Goal: Task Accomplishment & Management: Use online tool/utility

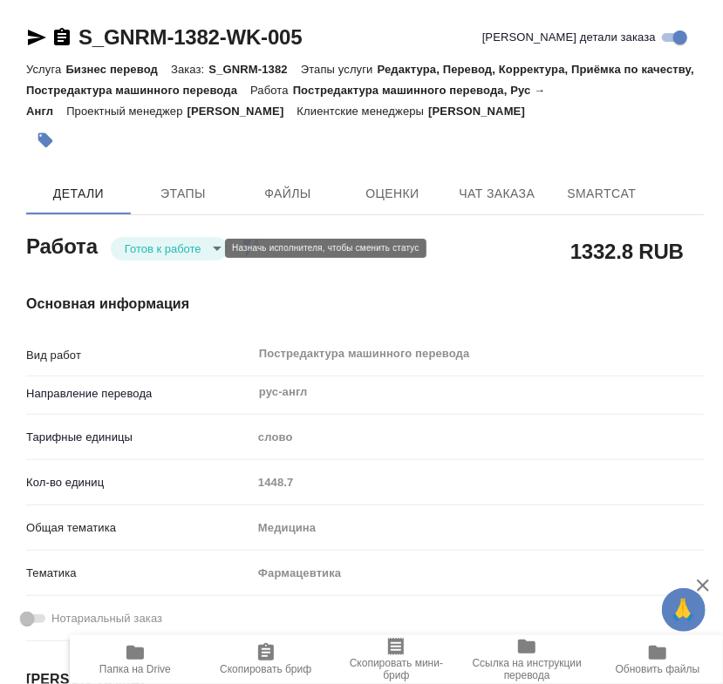
click at [166, 249] on body "🙏 .cls-1 fill:#fff; [PERSON_NAME] [PERSON_NAME] 0 Чаты График Выйти S_GNRM-1382…" at bounding box center [361, 342] width 723 height 684
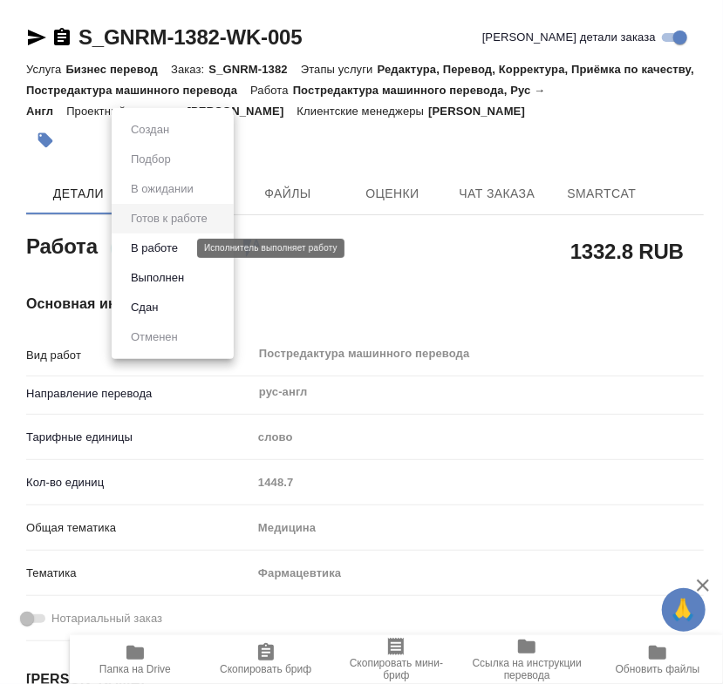
click at [179, 249] on button "В работе" at bounding box center [155, 248] width 58 height 19
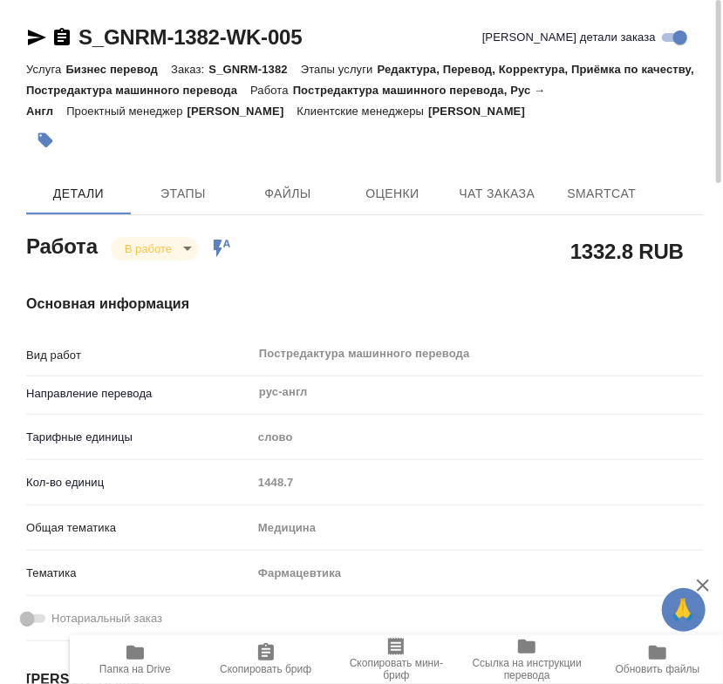
type textarea "x"
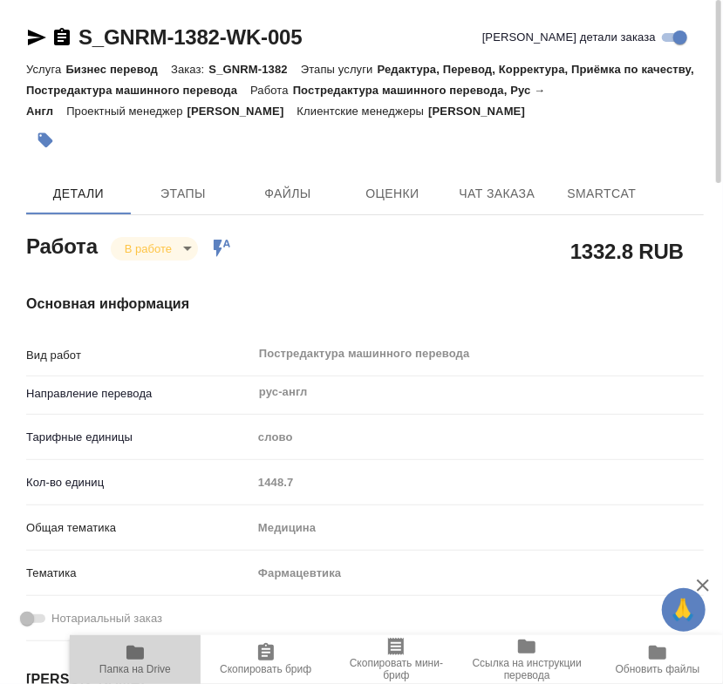
click at [162, 661] on span "Папка на Drive" at bounding box center [135, 658] width 110 height 33
type textarea "x"
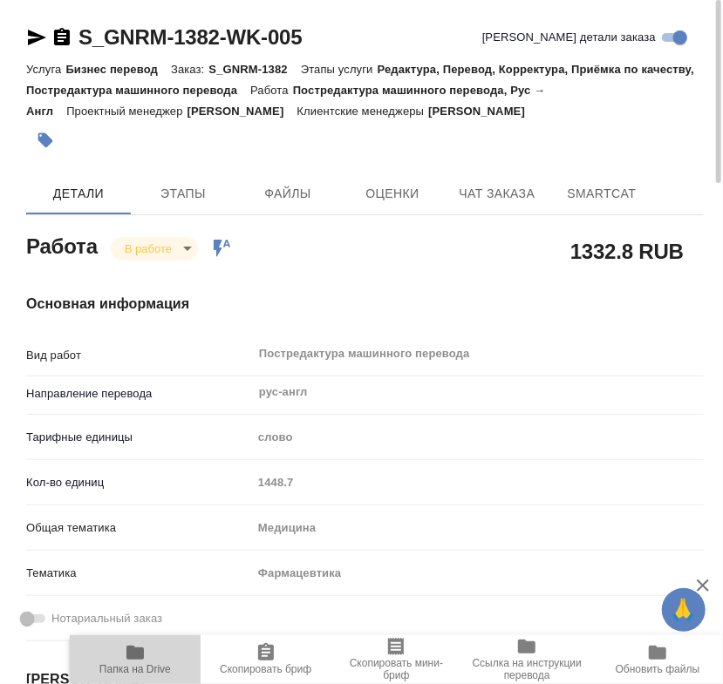
type textarea "x"
